Goal: Information Seeking & Learning: Learn about a topic

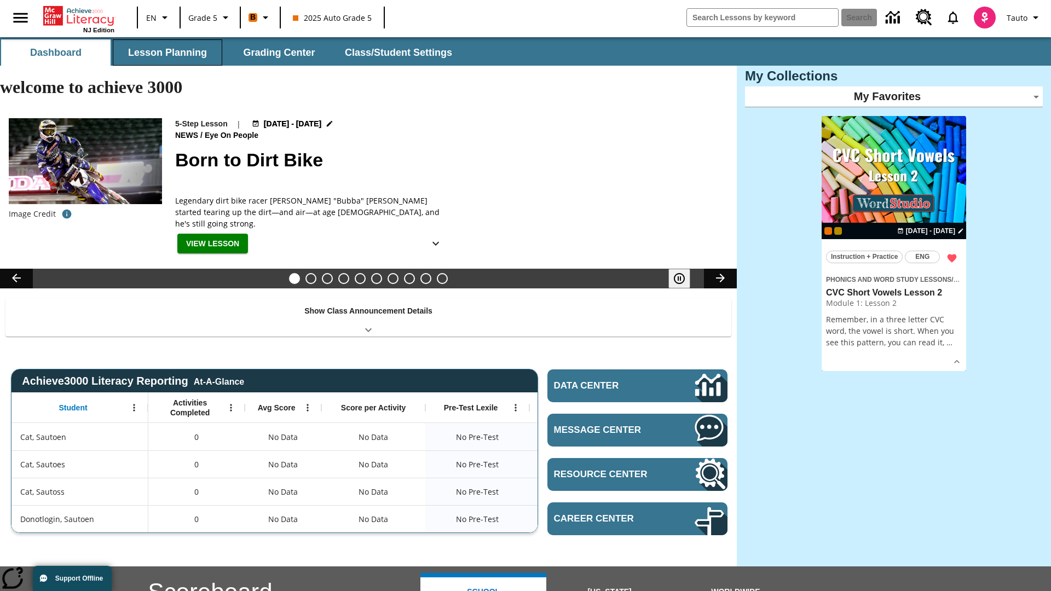
click at [167, 53] on button "Lesson Planning" at bounding box center [167, 52] width 109 height 26
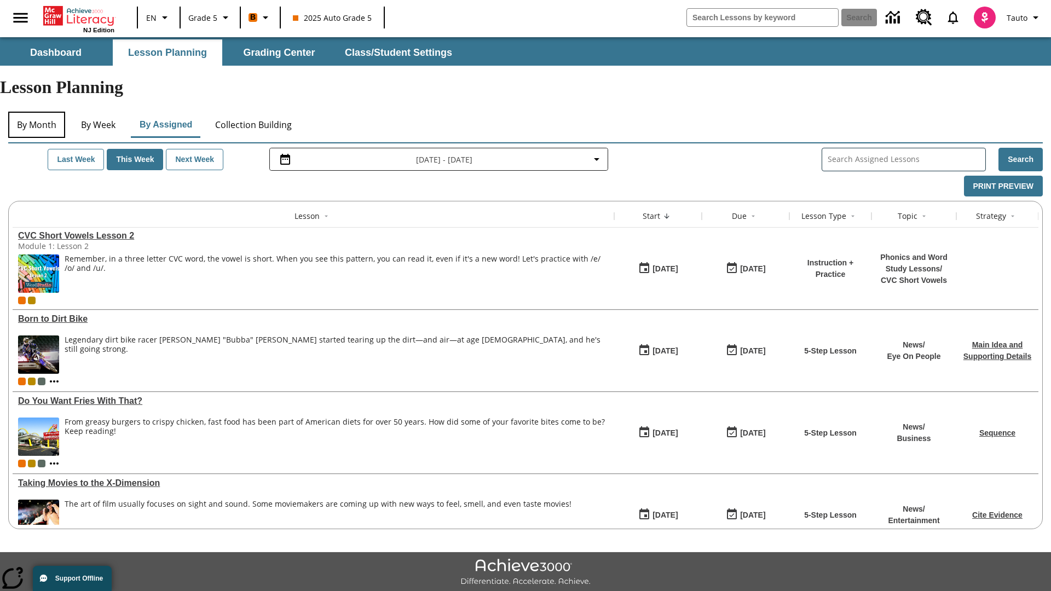
click at [37, 112] on button "By Month" at bounding box center [36, 125] width 57 height 26
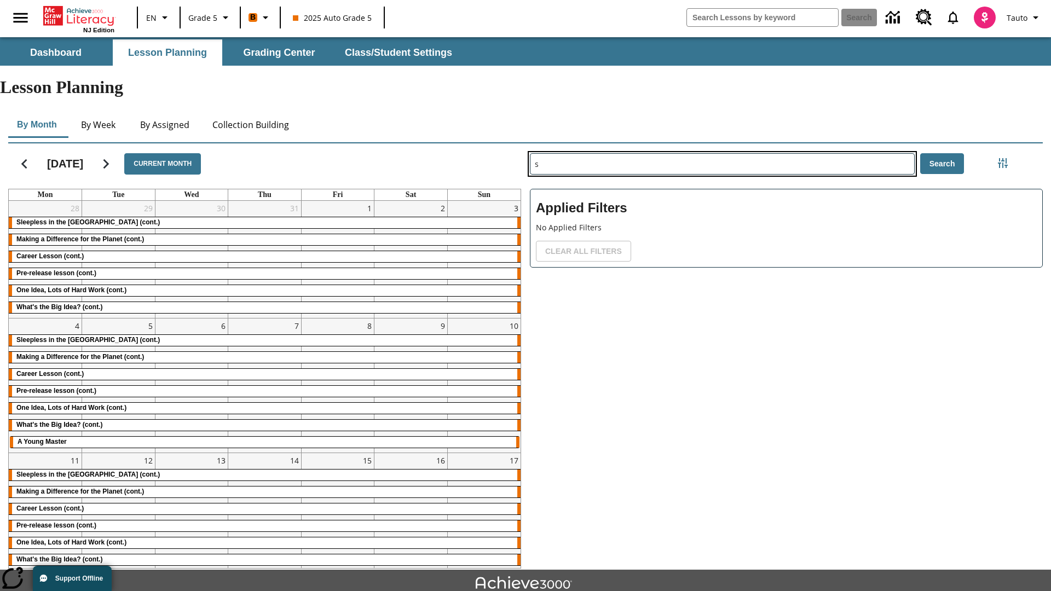
type input "s"
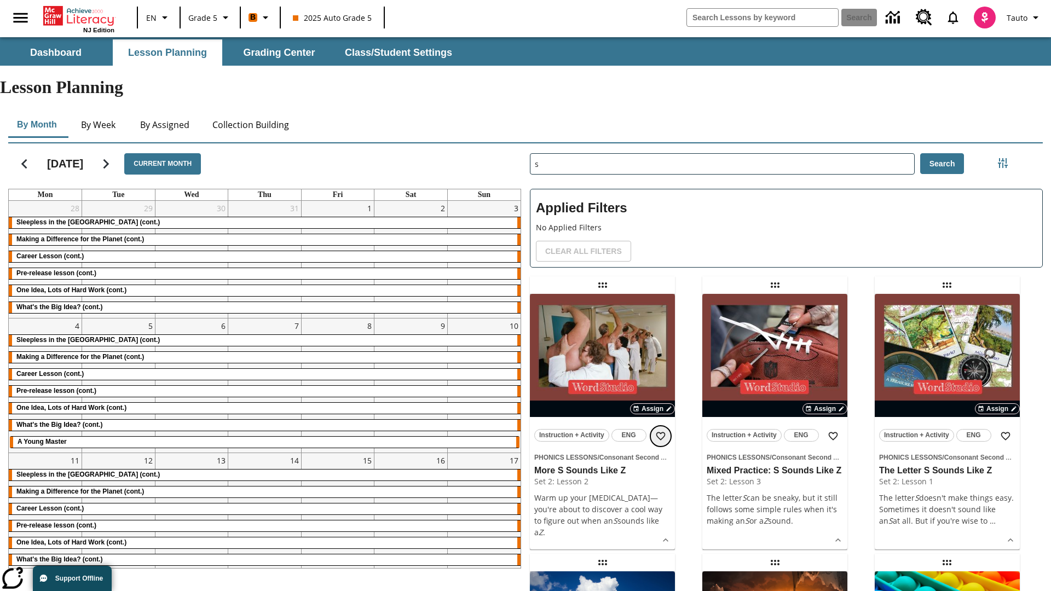
click at [660, 431] on icon "Add to Favorites" at bounding box center [660, 436] width 11 height 11
click at [79, 15] on icon "Home" at bounding box center [80, 16] width 73 height 20
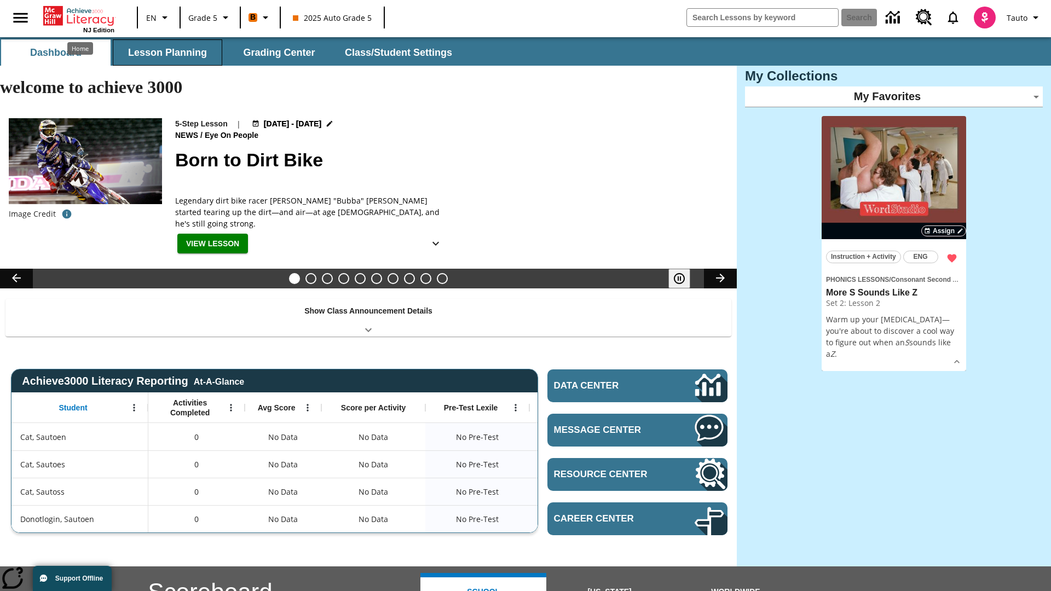
click at [167, 53] on button "Lesson Planning" at bounding box center [167, 52] width 109 height 26
